Goal: Task Accomplishment & Management: Manage account settings

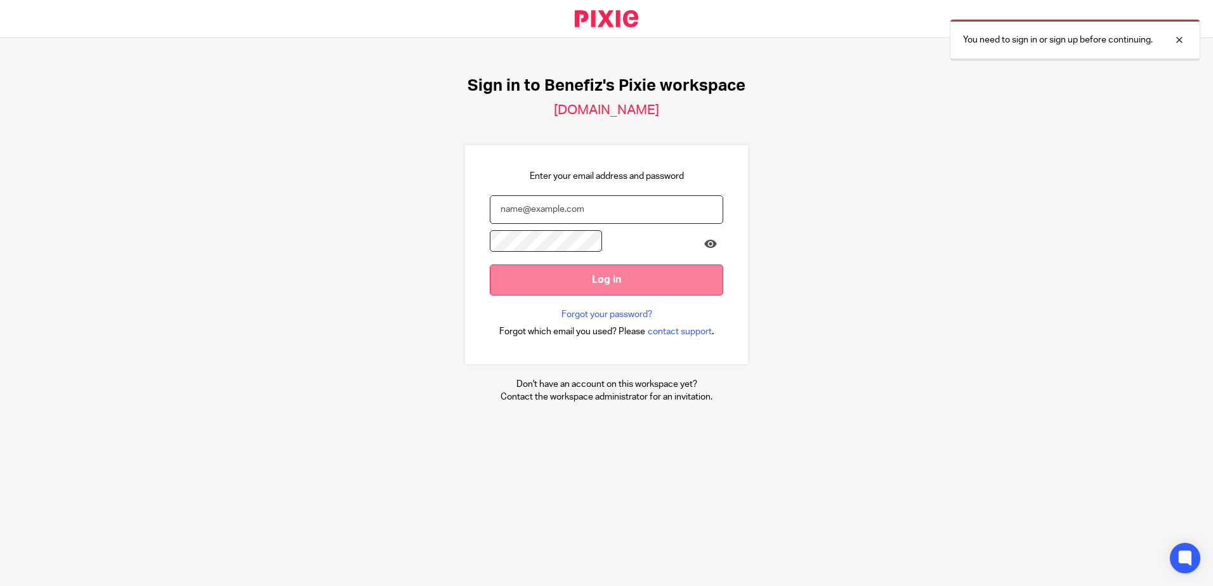
type input "[EMAIL_ADDRESS][DOMAIN_NAME]"
drag, startPoint x: 22, startPoint y: 213, endPoint x: 37, endPoint y: 213, distance: 15.2
click at [490, 265] on input "Log in" at bounding box center [607, 280] width 234 height 31
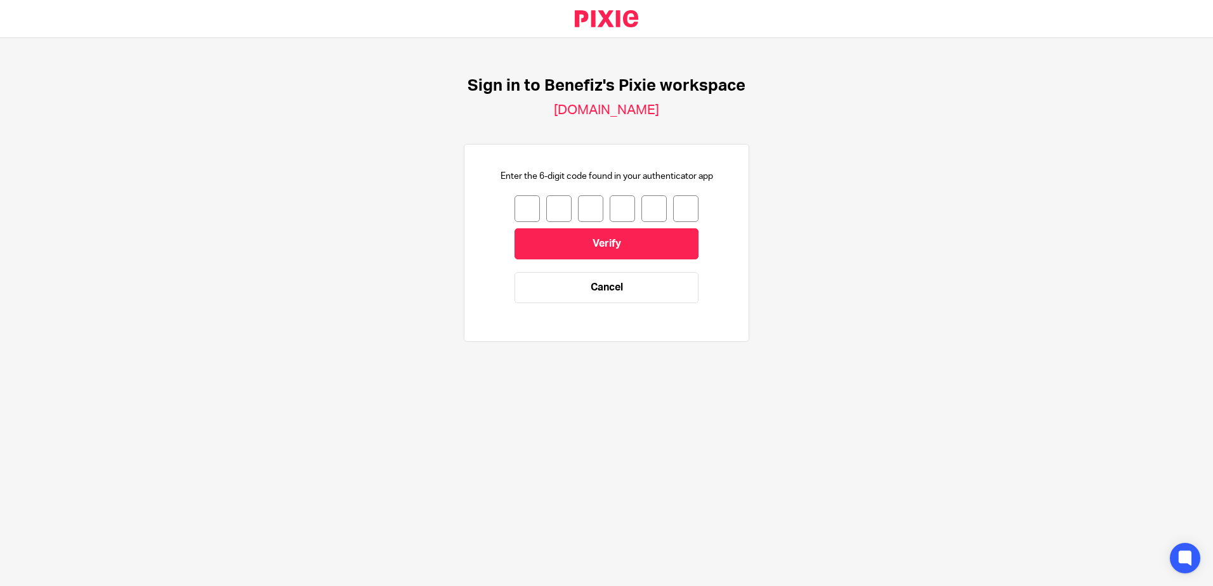
click at [526, 212] on input "number" at bounding box center [527, 208] width 25 height 27
type input "3"
type input "2"
type input "1"
type input "3"
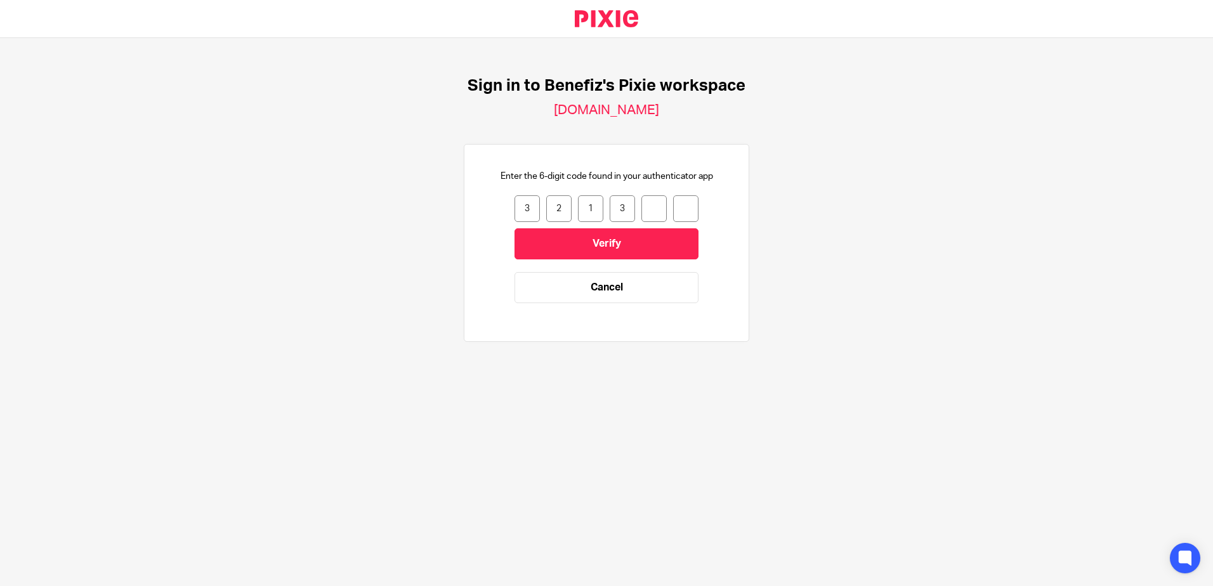
type input "1"
type input "7"
click at [597, 234] on input "Verify" at bounding box center [607, 243] width 184 height 31
